Goal: Find contact information: Find contact information

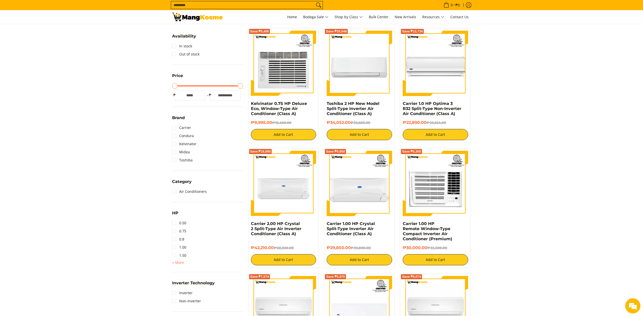
scroll to position [38, 0]
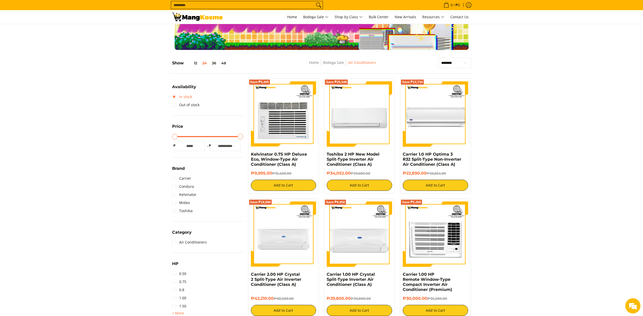
click at [175, 97] on link "In stock" at bounding box center [182, 97] width 20 height 8
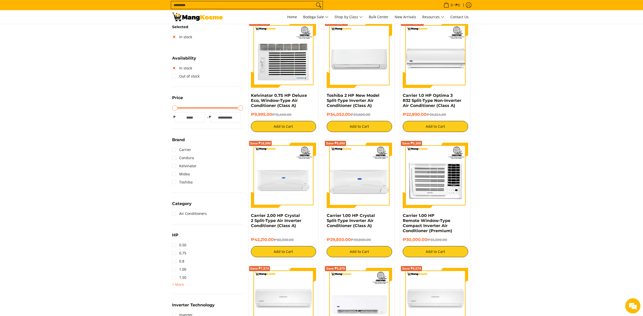
scroll to position [109, 0]
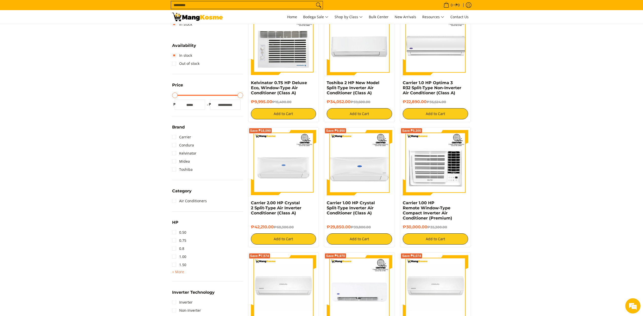
click at [180, 274] on span "+ More" at bounding box center [178, 272] width 12 height 4
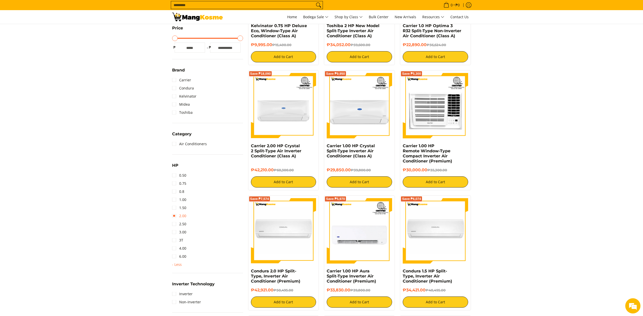
click at [173, 216] on link "2.00" at bounding box center [179, 216] width 14 height 8
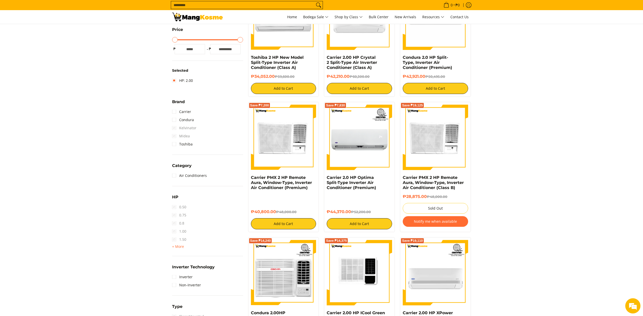
scroll to position [262, 0]
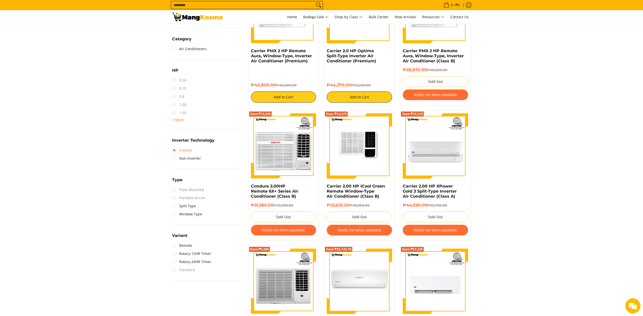
click at [175, 150] on link "Inverter" at bounding box center [182, 150] width 21 height 8
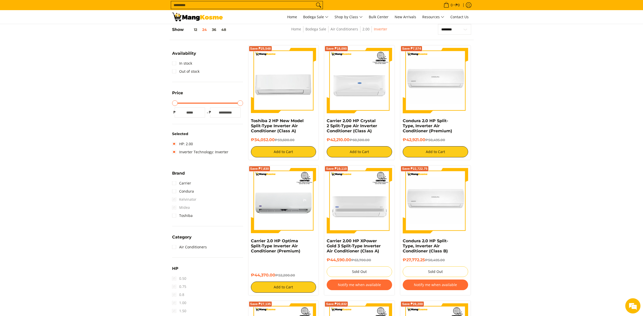
scroll to position [122, 0]
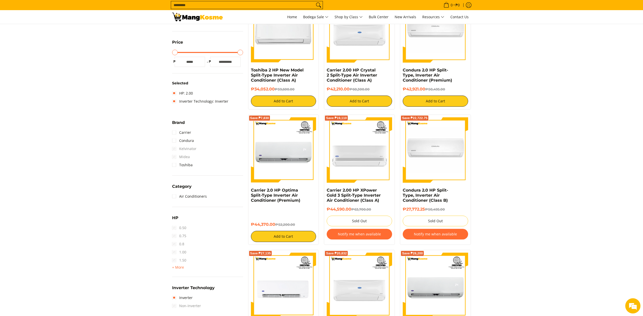
click at [175, 262] on span "1.50" at bounding box center [179, 260] width 14 height 8
click at [174, 261] on span "1.50" at bounding box center [179, 260] width 14 height 8
click at [175, 261] on span "1.50" at bounding box center [179, 260] width 14 height 8
click at [178, 268] on span "+ More" at bounding box center [178, 267] width 12 height 4
click at [175, 268] on link "2.00" at bounding box center [179, 268] width 14 height 8
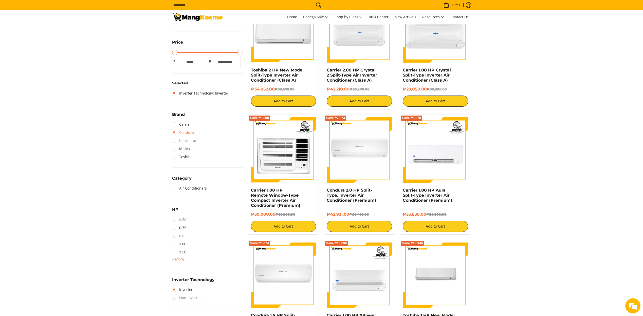
scroll to position [71, 0]
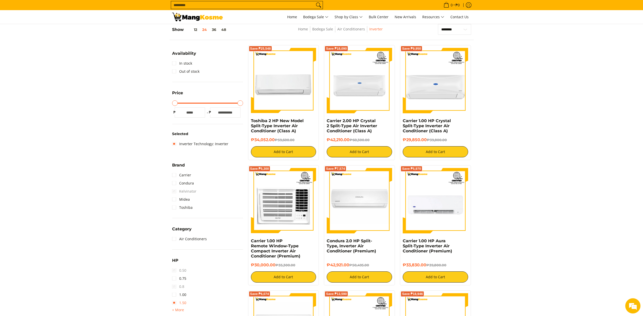
click at [174, 304] on link "1.50" at bounding box center [179, 303] width 14 height 8
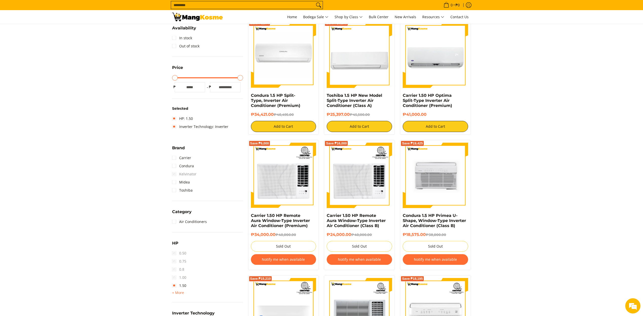
scroll to position [141, 0]
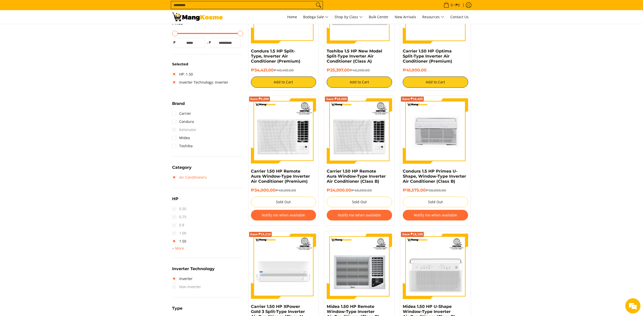
click at [175, 179] on link "Air Conditioners" at bounding box center [189, 177] width 35 height 8
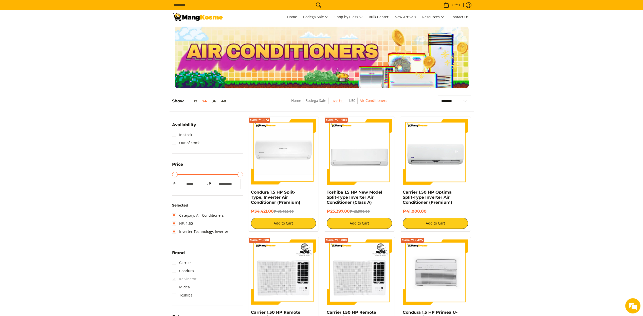
click at [338, 102] on link "Inverter" at bounding box center [336, 100] width 13 height 5
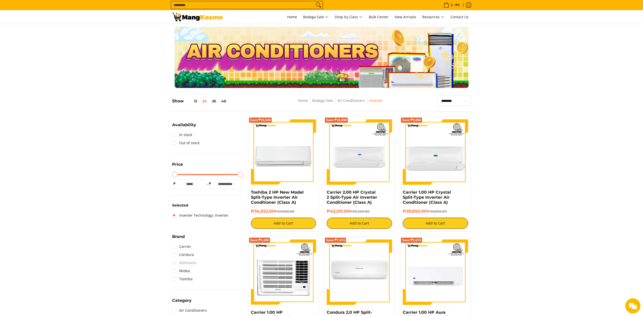
click at [458, 16] on span "Contact Us" at bounding box center [459, 16] width 18 height 5
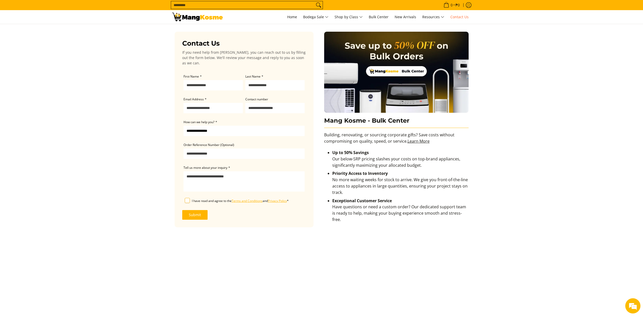
click at [204, 133] on select "**********" at bounding box center [243, 131] width 121 height 10
select select "**********"
click at [183, 126] on select "**********" at bounding box center [243, 131] width 121 height 10
